Goal: Navigation & Orientation: Find specific page/section

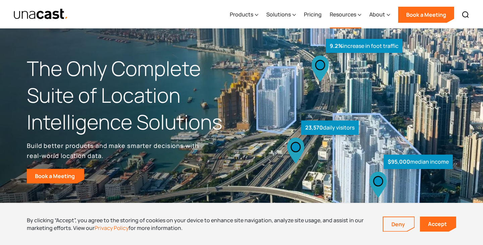
click at [337, 13] on div "Resources" at bounding box center [343, 14] width 26 height 8
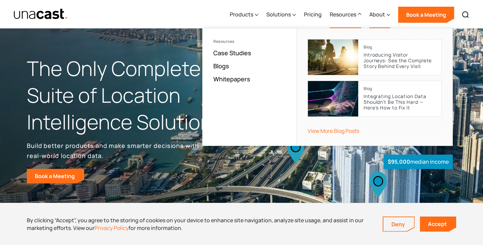
click at [371, 15] on div "About" at bounding box center [377, 14] width 16 height 8
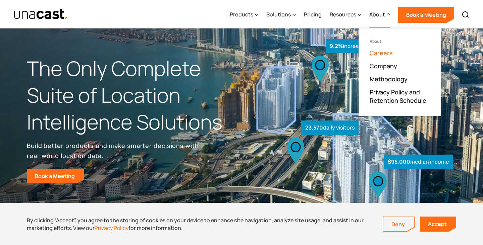
click at [373, 51] on link "Careers" at bounding box center [380, 53] width 23 height 8
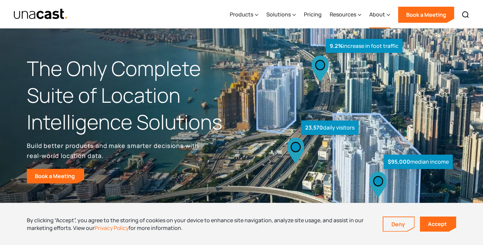
click at [374, 18] on div "About" at bounding box center [377, 14] width 16 height 8
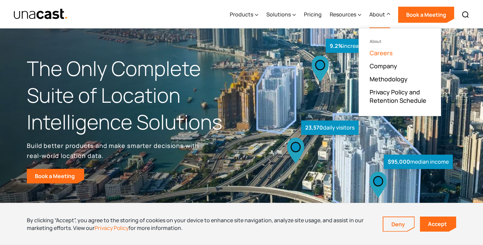
click at [381, 52] on link "Careers" at bounding box center [380, 53] width 23 height 8
